Goal: Information Seeking & Learning: Learn about a topic

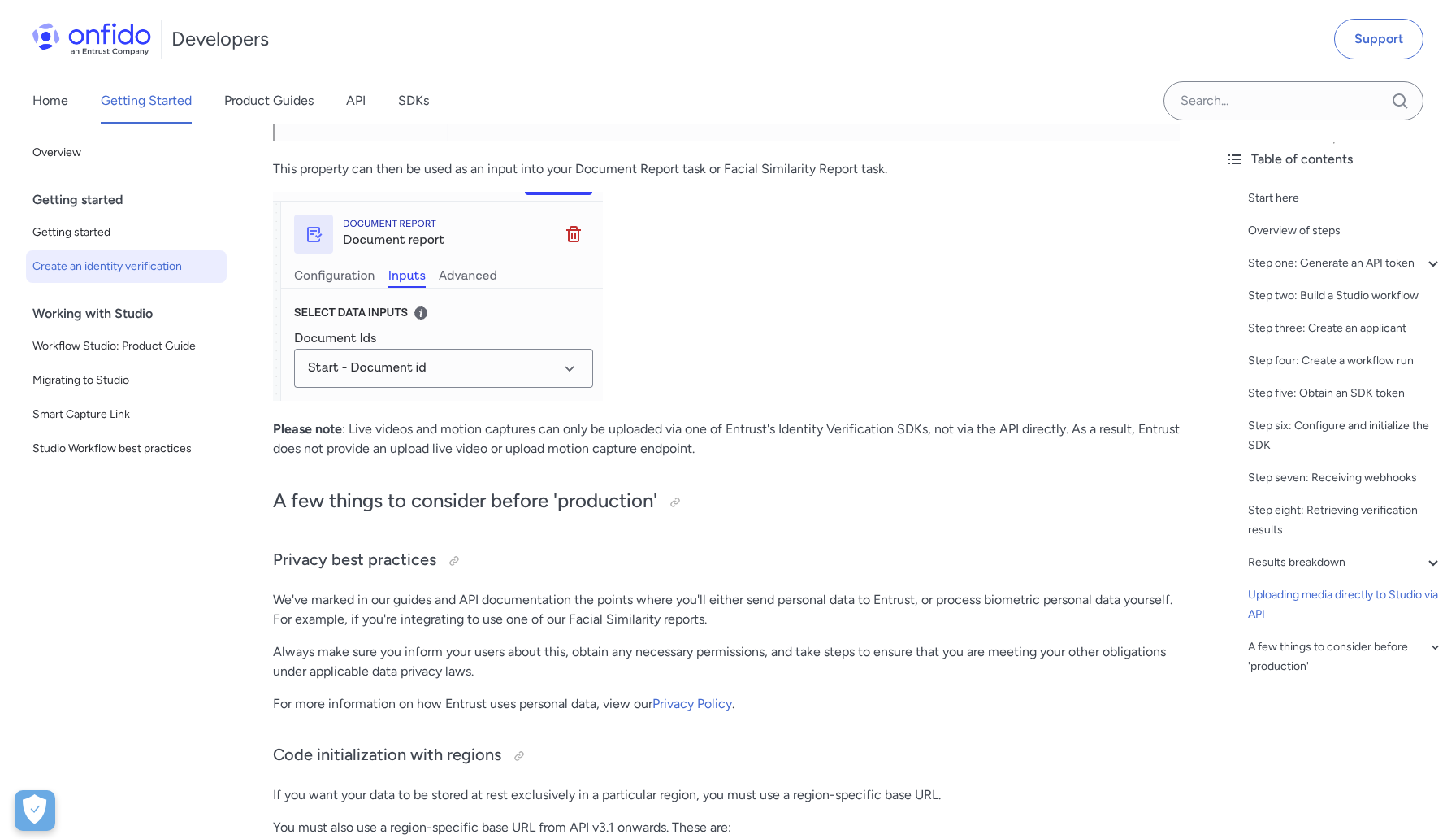
scroll to position [7751, 0]
click at [369, 102] on div "Home Getting Started Product Guides API SDKs" at bounding box center [247, 101] width 494 height 45
click at [415, 97] on link "SDKs" at bounding box center [414, 101] width 31 height 45
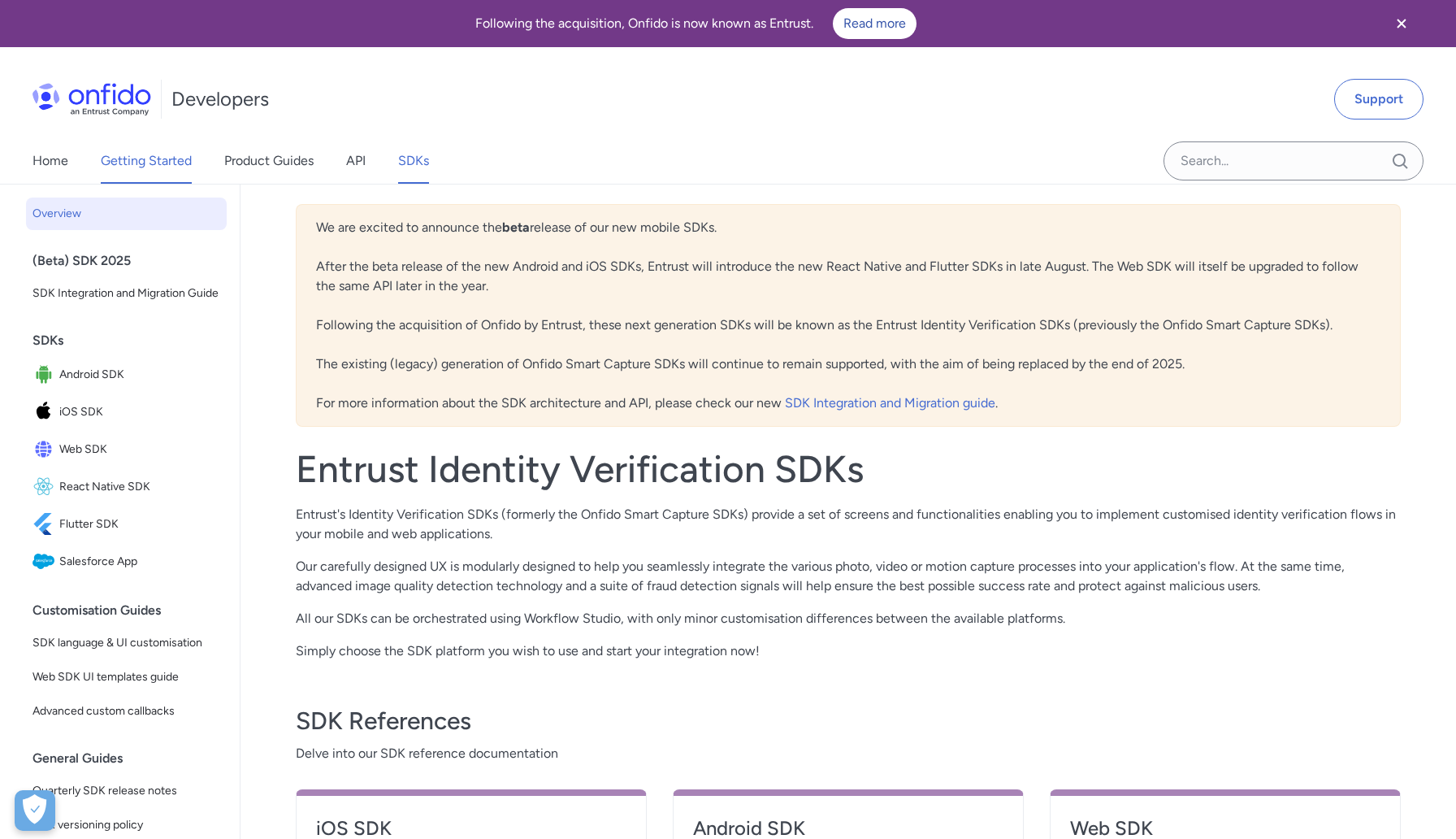
click at [171, 151] on link "Getting Started" at bounding box center [146, 161] width 91 height 45
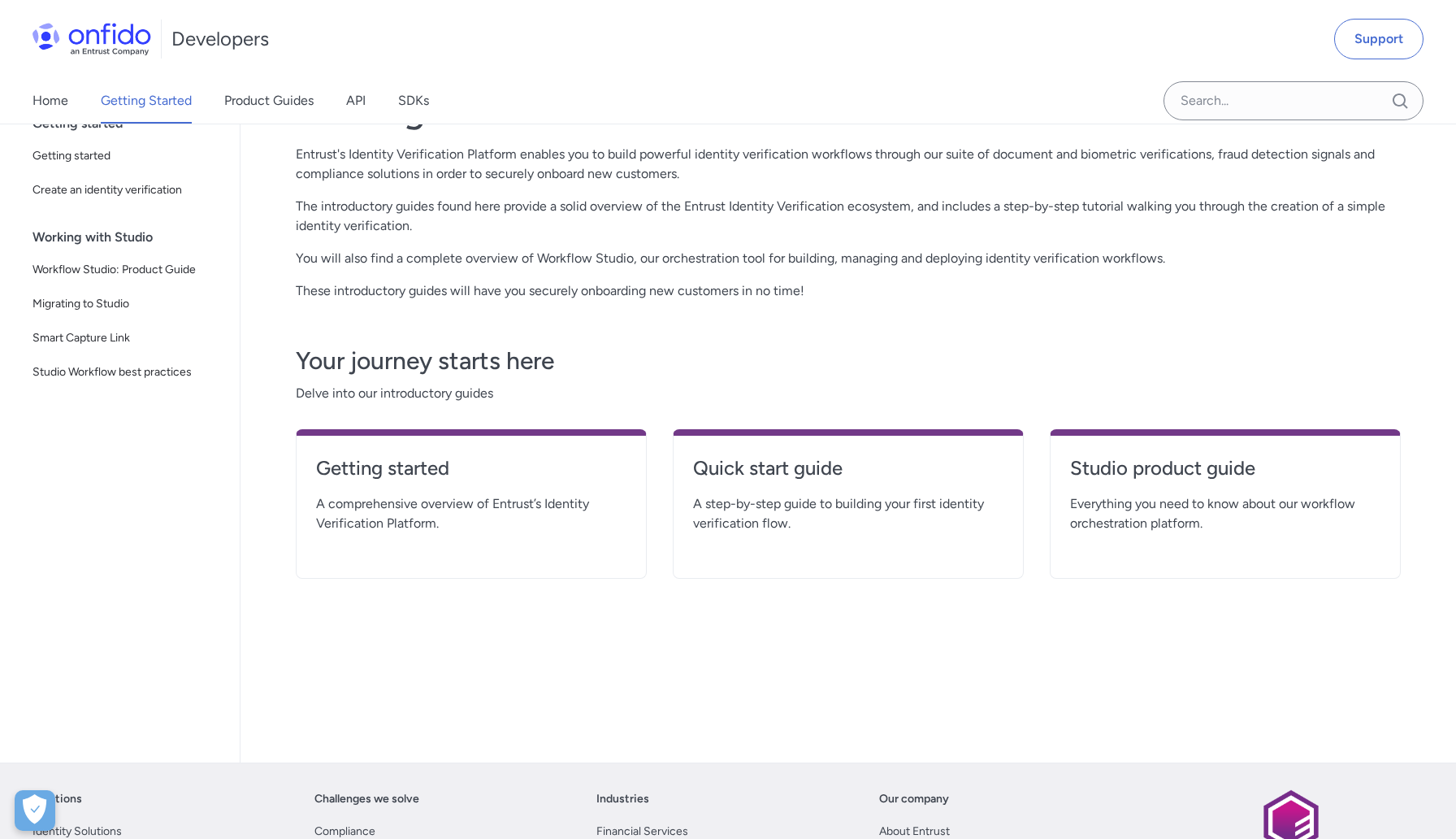
scroll to position [174, 0]
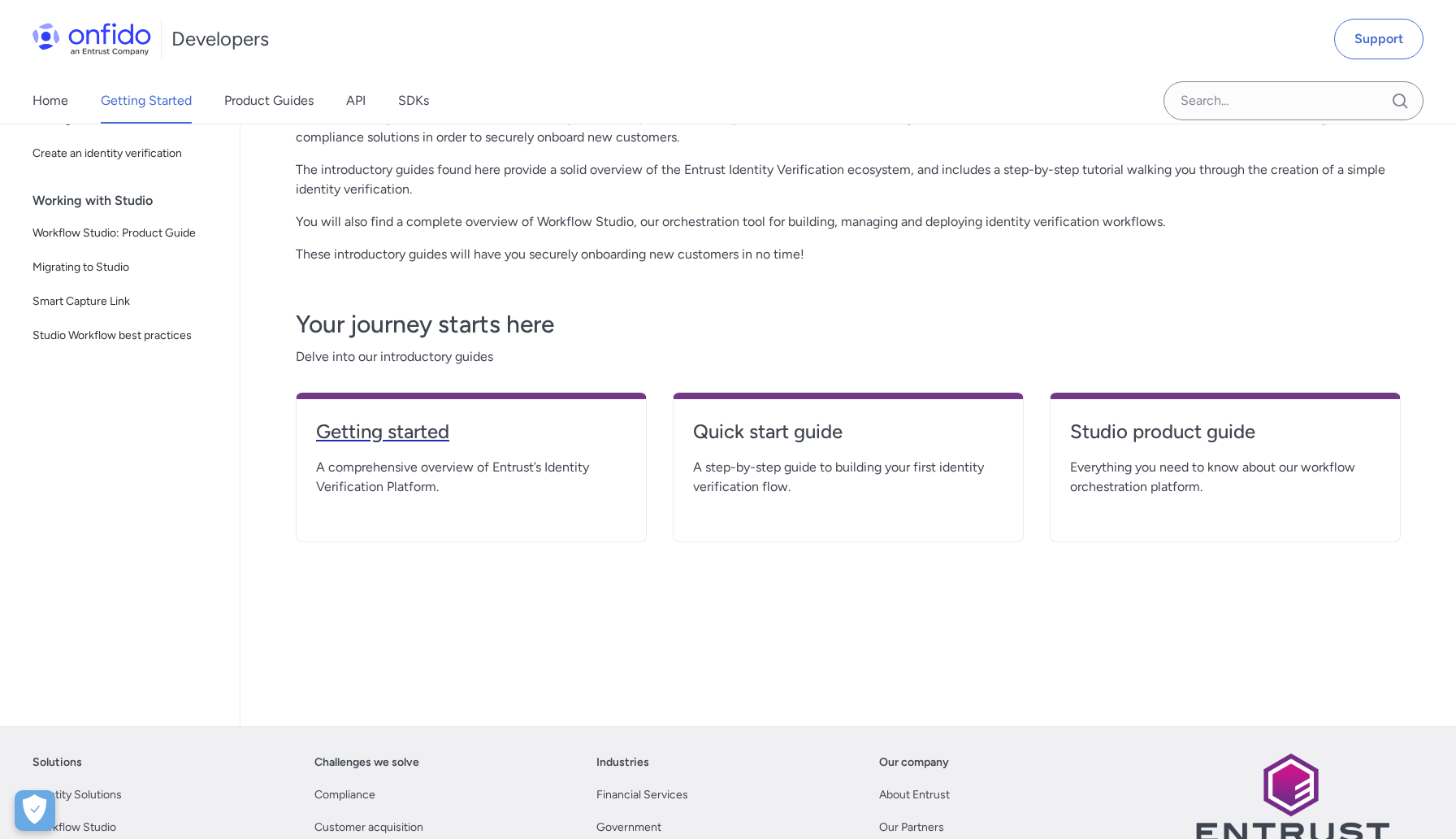
click at [415, 437] on h4 "Getting started" at bounding box center [472, 432] width 310 height 26
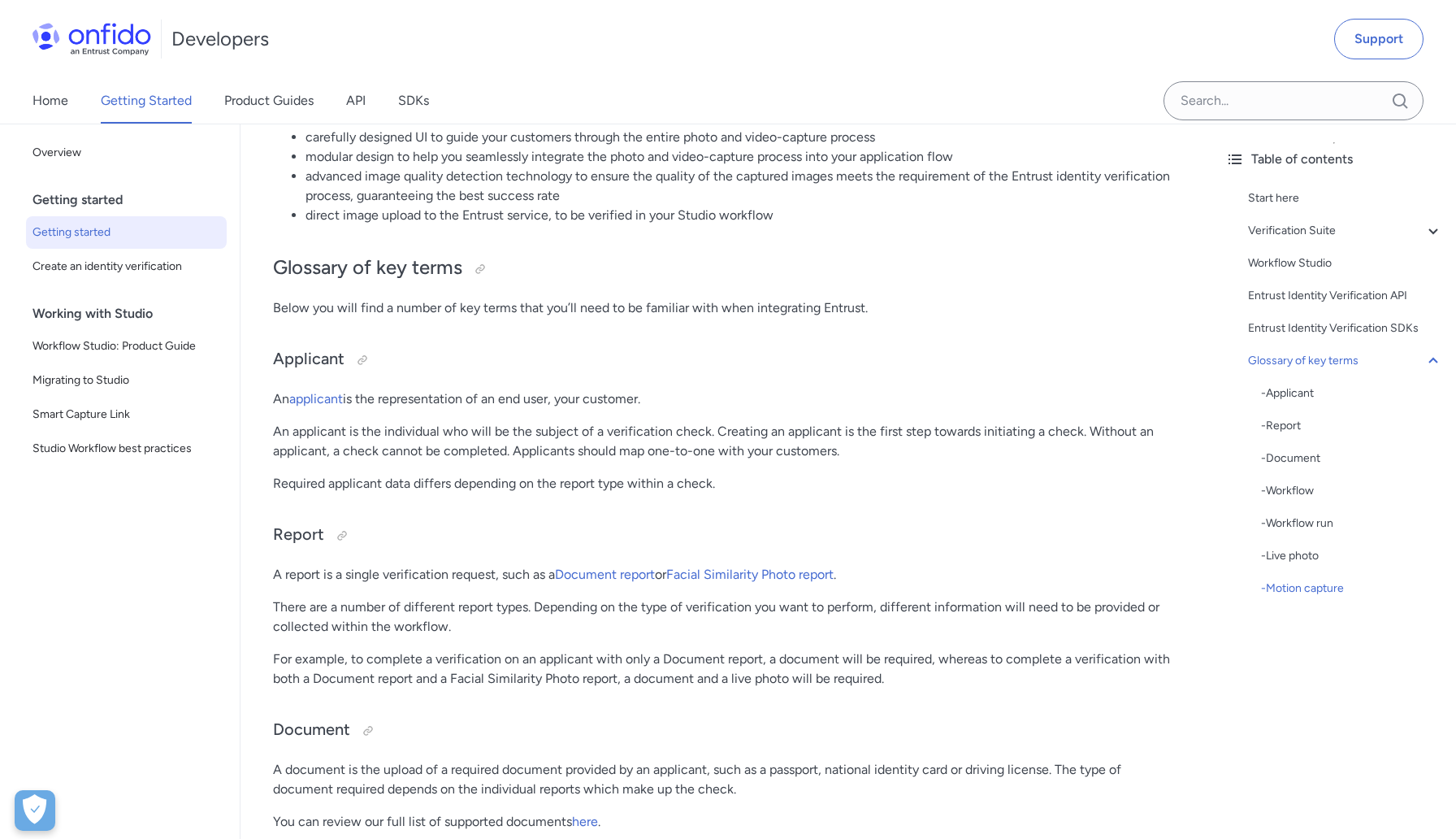
scroll to position [3068, 0]
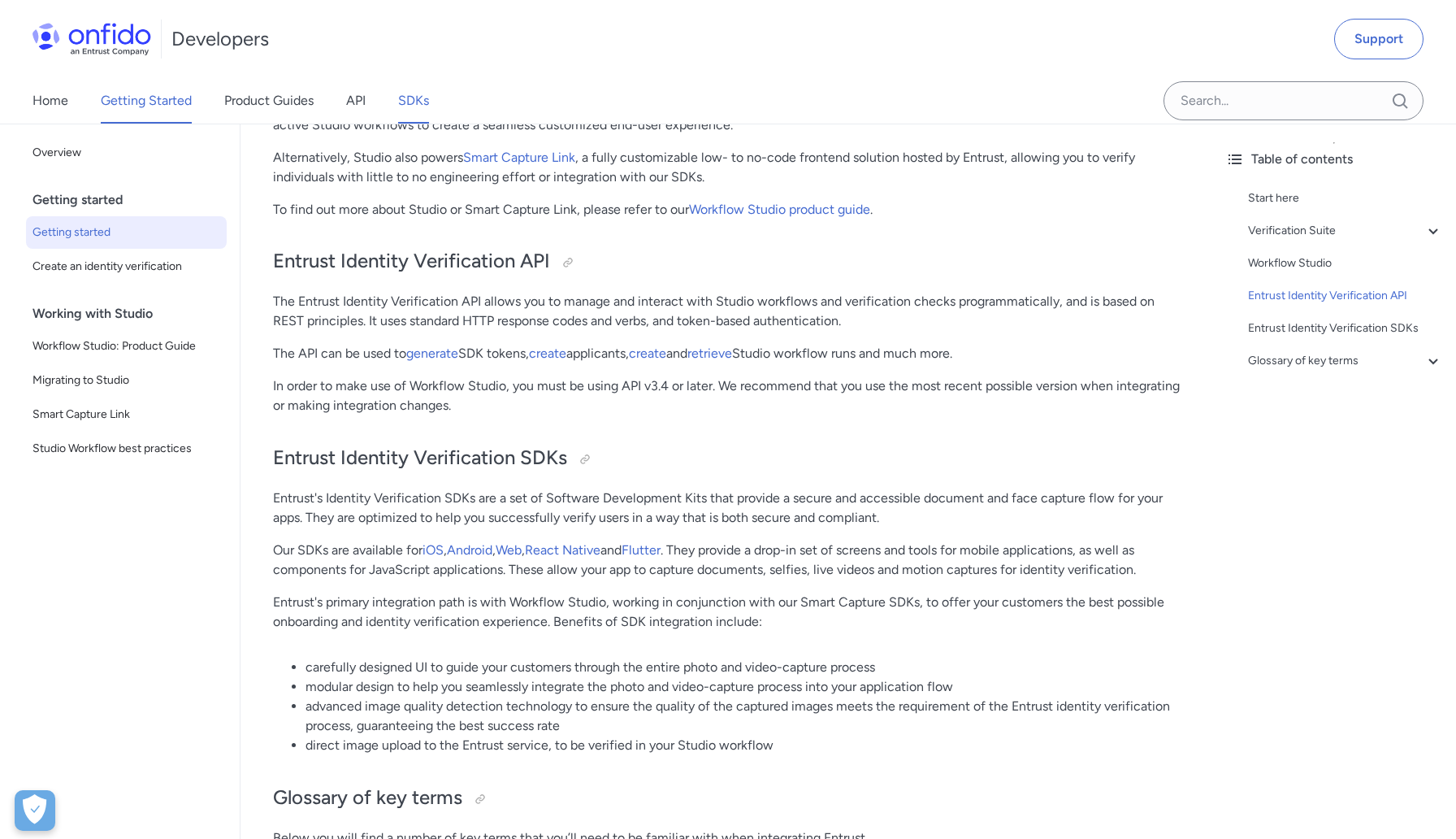
click at [410, 95] on link "SDKs" at bounding box center [414, 101] width 31 height 45
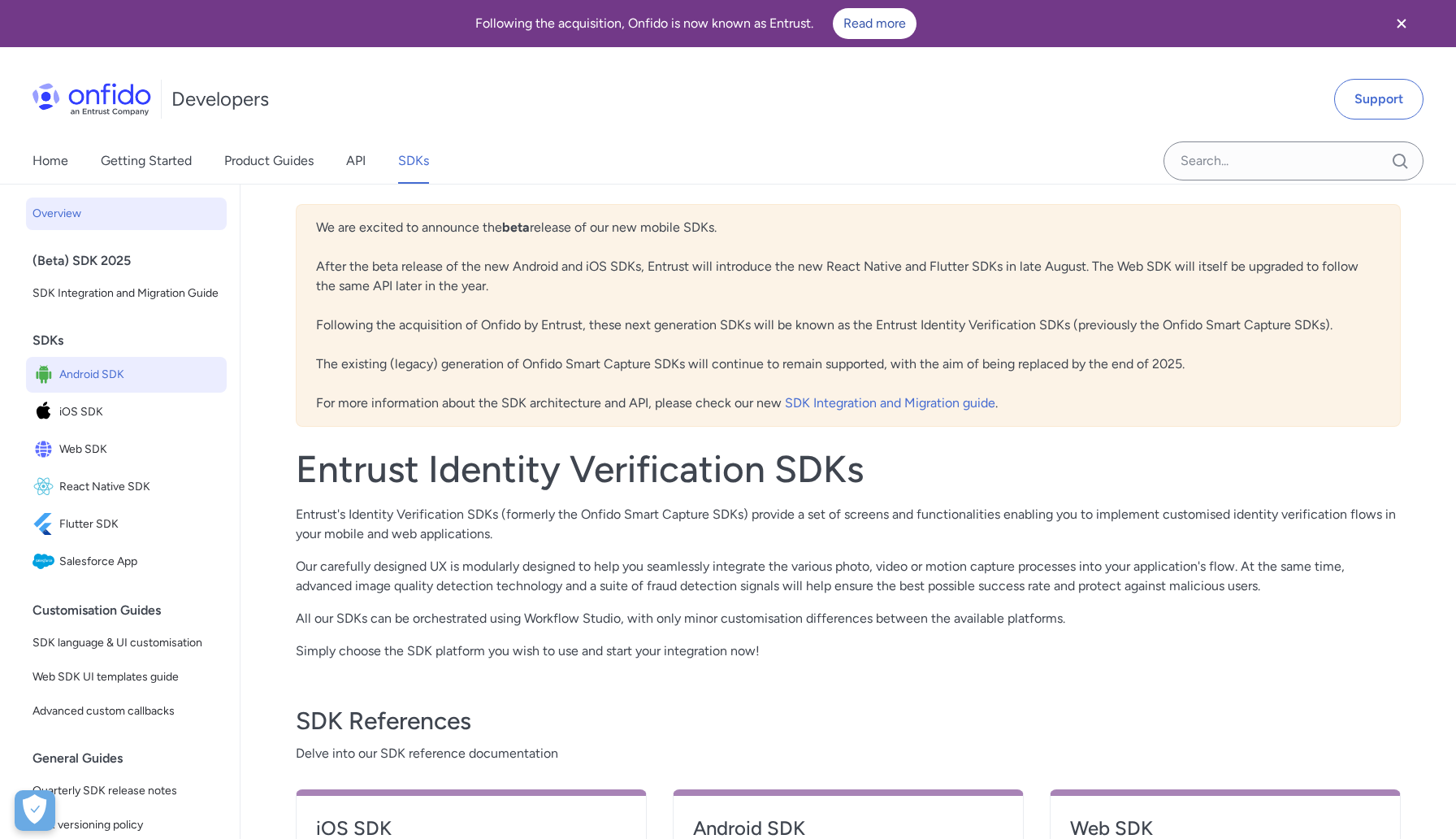
click at [124, 370] on span "Android SDK" at bounding box center [140, 375] width 161 height 23
